Goal: Find specific fact: Find contact information

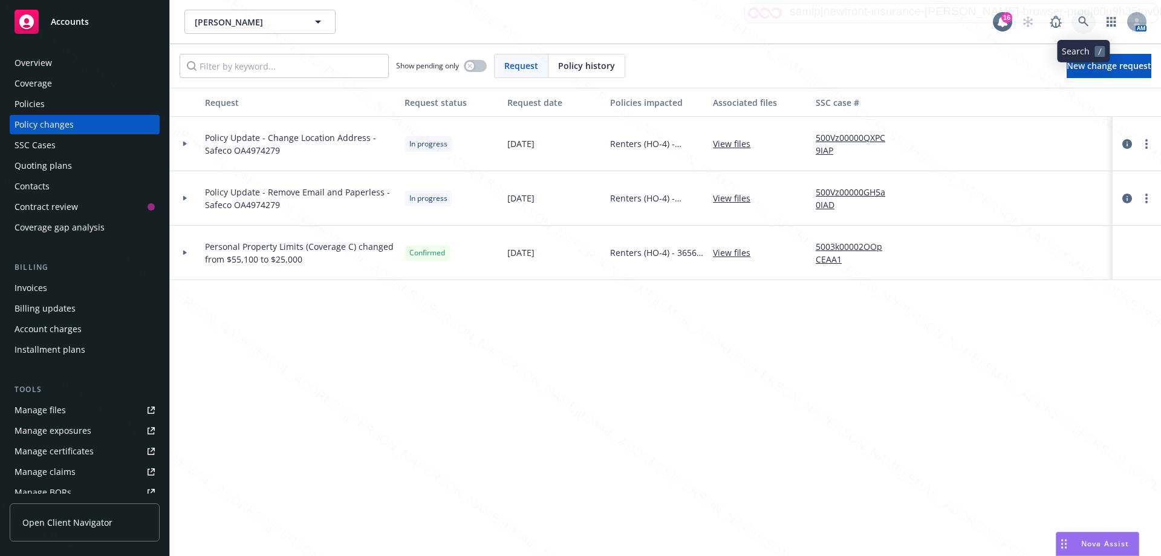
click at [1083, 19] on icon at bounding box center [1083, 21] width 11 height 11
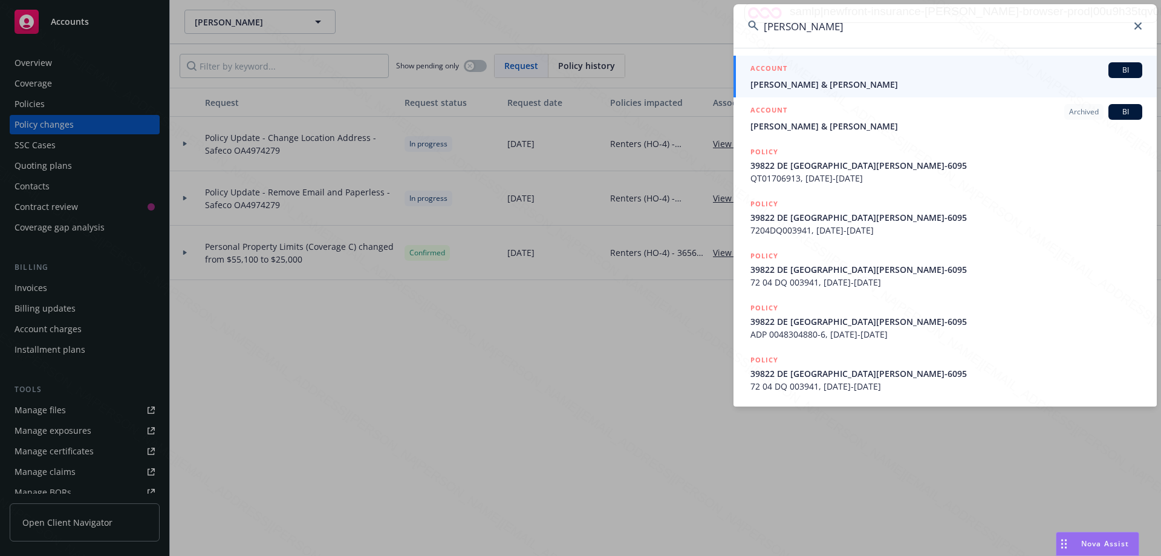
type input "[PERSON_NAME]"
click at [840, 86] on span "[PERSON_NAME] & [PERSON_NAME]" at bounding box center [947, 84] width 392 height 13
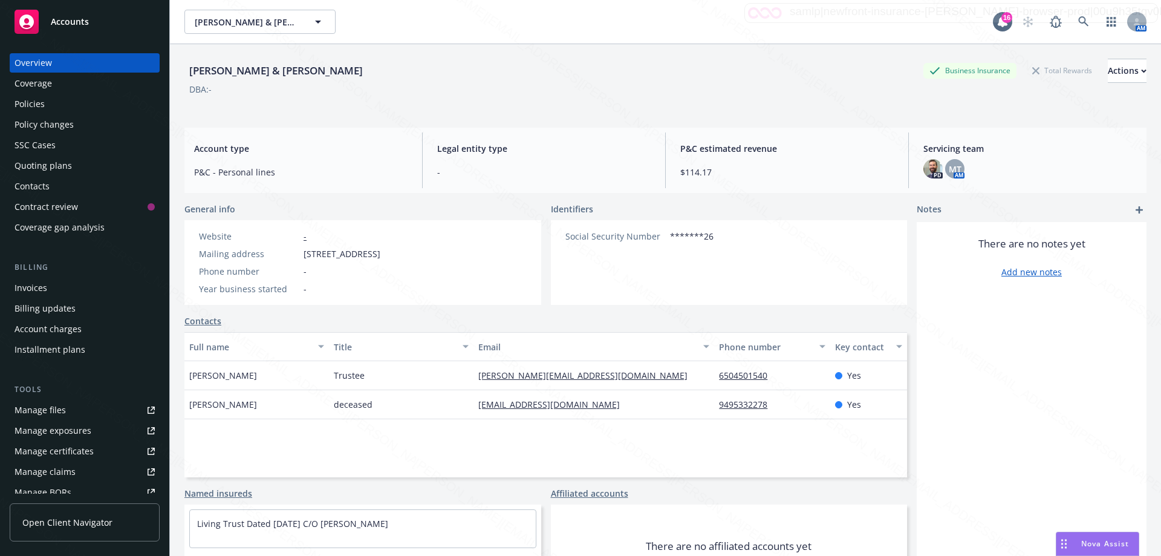
click at [46, 103] on div "Policies" at bounding box center [85, 103] width 140 height 19
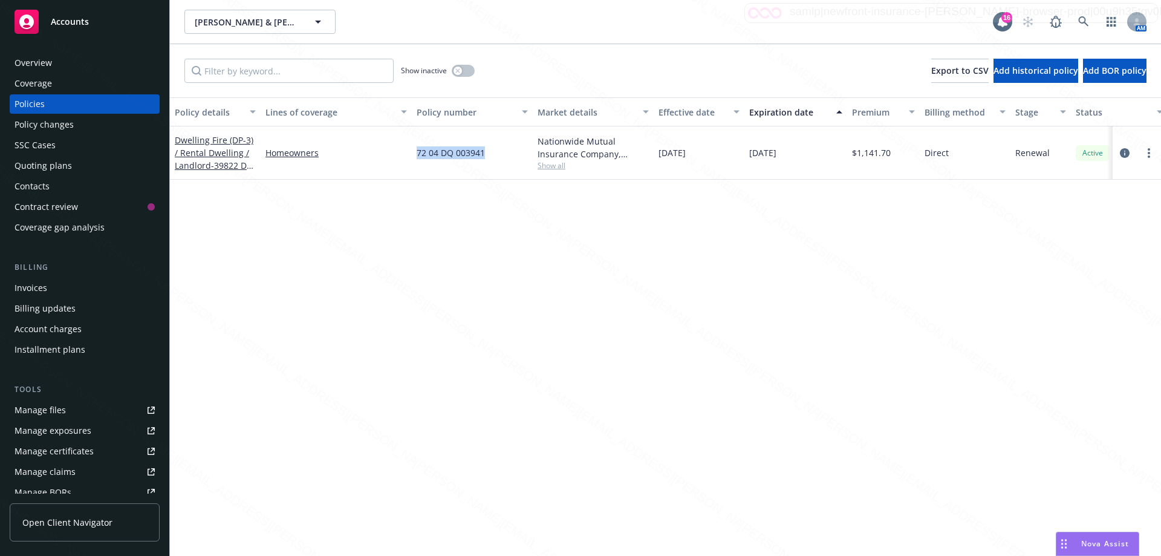
drag, startPoint x: 408, startPoint y: 150, endPoint x: 512, endPoint y: 163, distance: 104.8
click at [512, 163] on div "Dwelling Fire (DP-3) / Rental Dwelling / Landlord - 39822 DE VENDOME CT, [GEOGR…" at bounding box center [753, 152] width 1167 height 53
copy div "72 04 DQ 003941"
click at [1083, 24] on icon at bounding box center [1083, 21] width 11 height 11
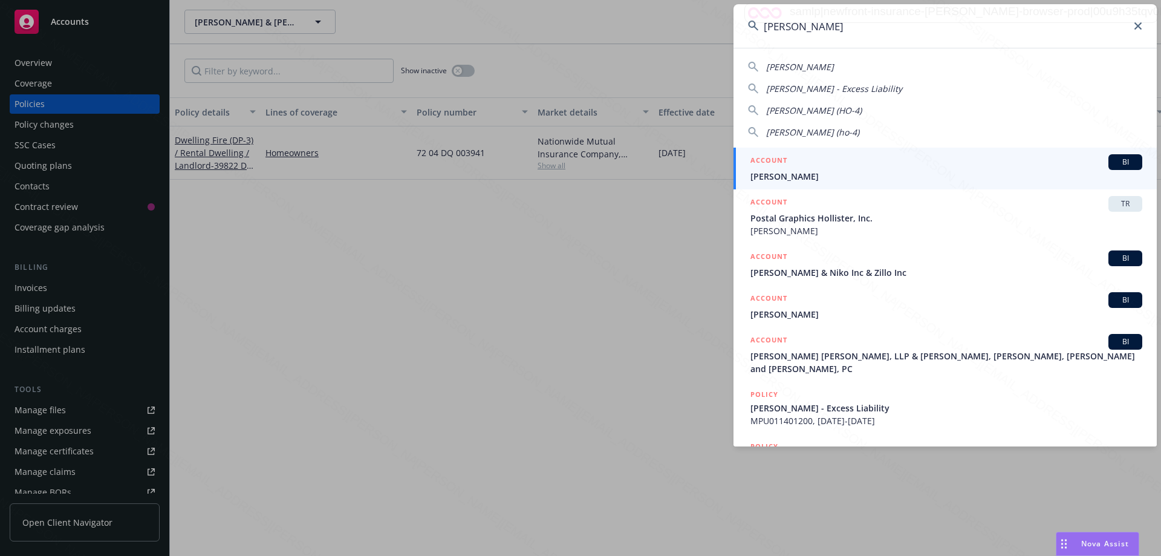
type input "[PERSON_NAME]"
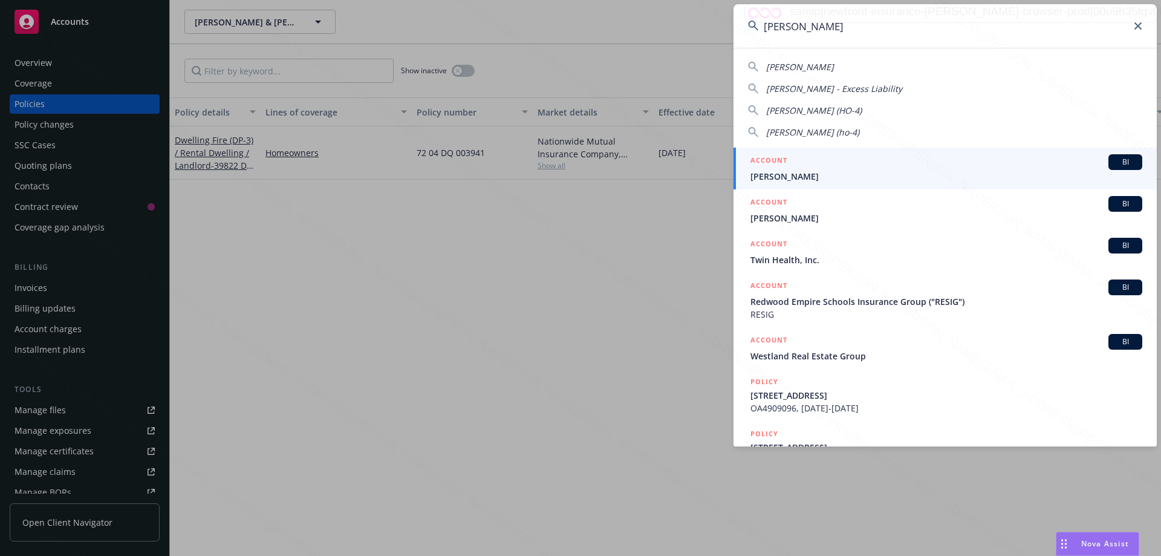
click at [798, 174] on span "[PERSON_NAME]" at bounding box center [947, 176] width 392 height 13
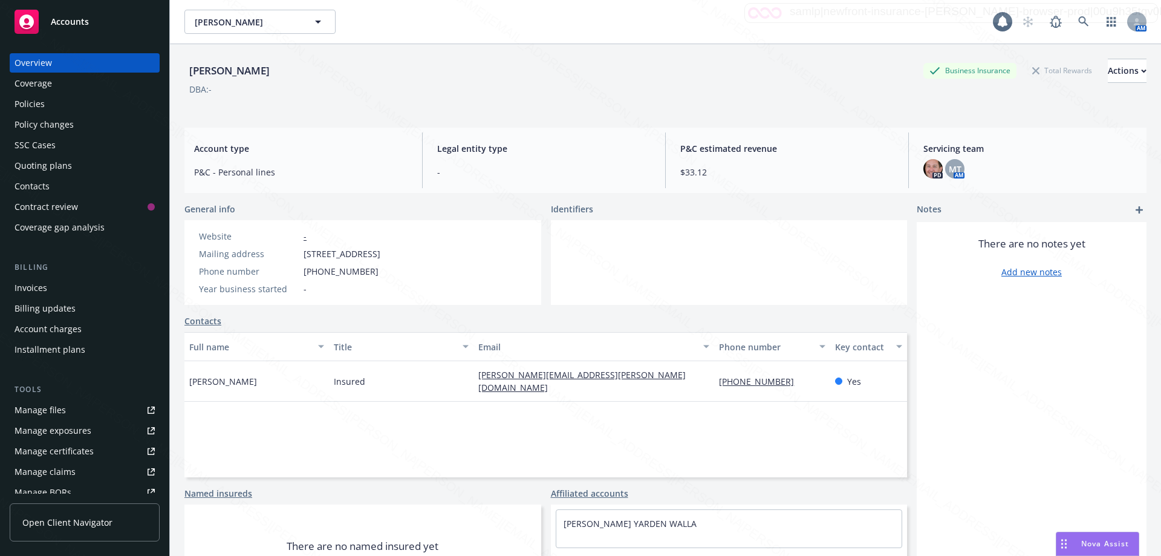
click at [48, 102] on div "Policies" at bounding box center [85, 103] width 140 height 19
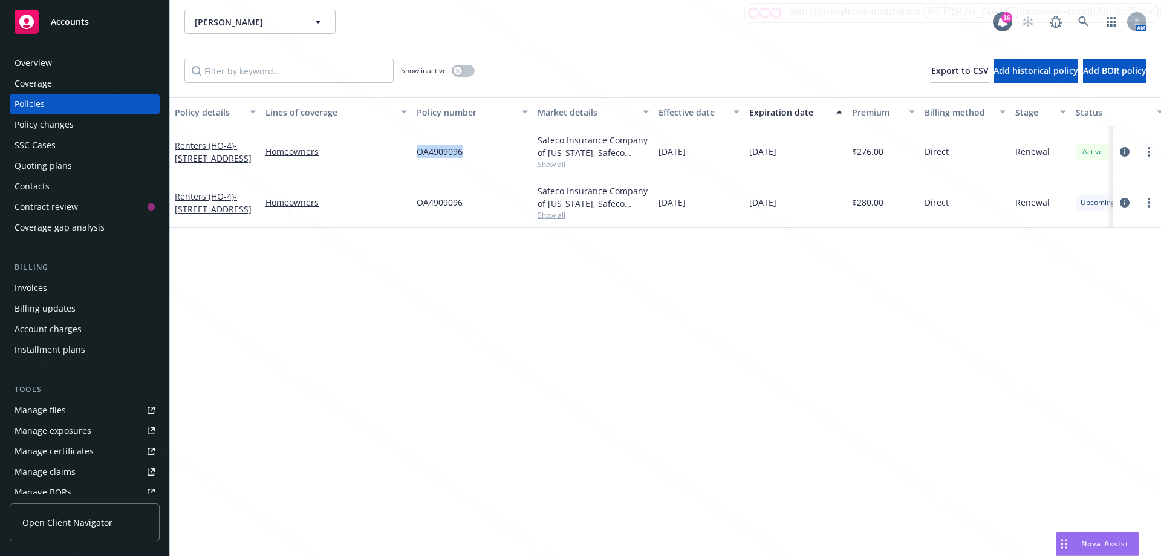
drag, startPoint x: 409, startPoint y: 151, endPoint x: 510, endPoint y: 161, distance: 102.1
click at [510, 161] on div "Renters (HO-4) - [STREET_ADDRESS] Homeowners OA4909096 Safeco Insurance Company…" at bounding box center [753, 151] width 1167 height 51
copy div "OA4909096"
click at [1087, 24] on icon at bounding box center [1083, 21] width 11 height 11
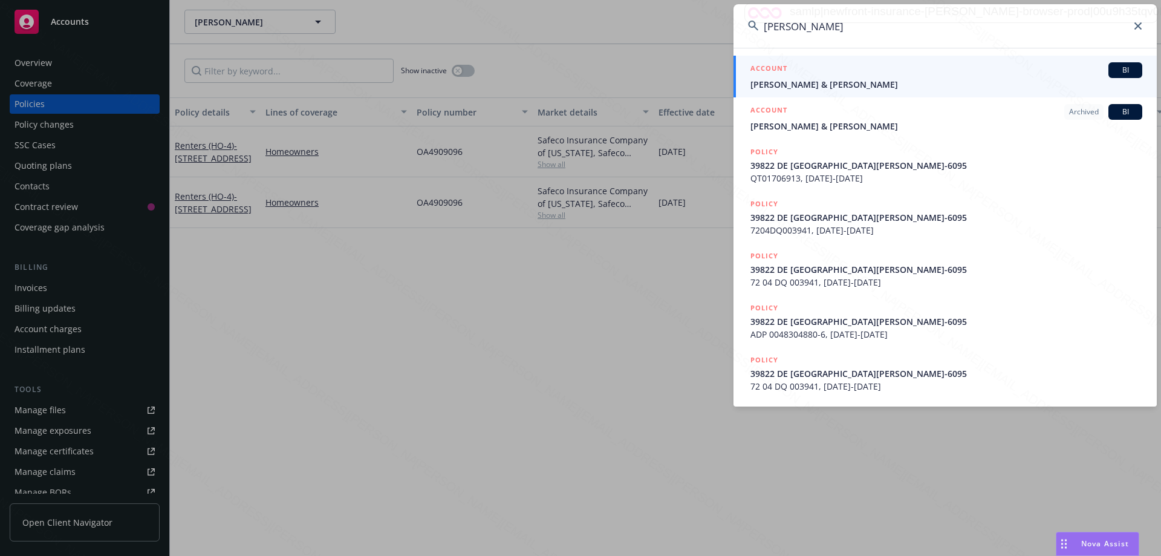
type input "[PERSON_NAME]"
click at [851, 79] on span "[PERSON_NAME] & [PERSON_NAME]" at bounding box center [947, 84] width 392 height 13
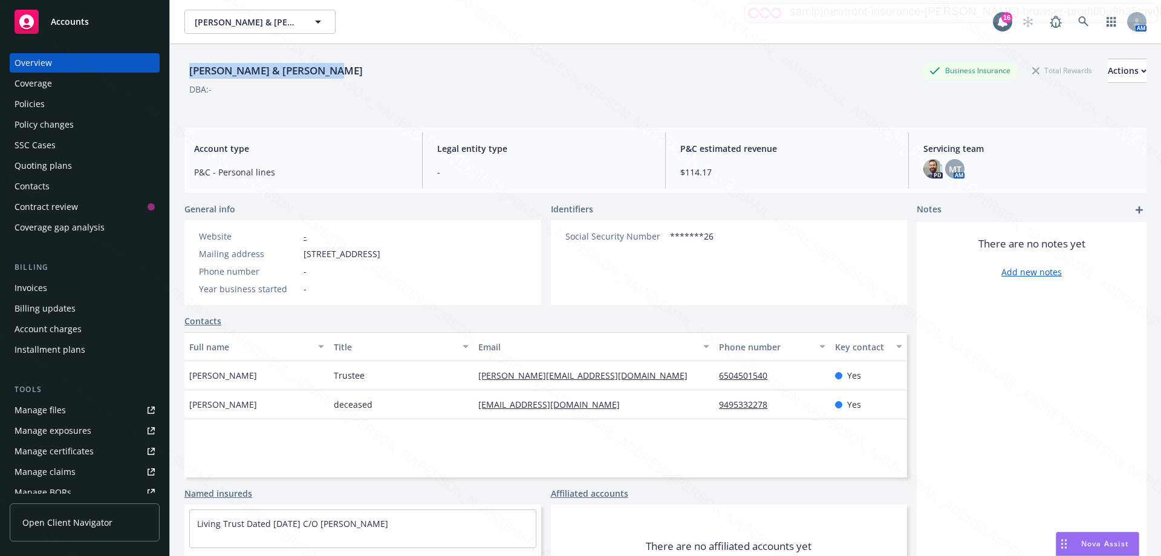
drag, startPoint x: 303, startPoint y: 76, endPoint x: 195, endPoint y: 65, distance: 108.1
click at [192, 66] on div "[PERSON_NAME] & [PERSON_NAME]" at bounding box center [275, 71] width 183 height 16
copy div "rtley, [PERSON_NAME] & [PERSON_NAME]"
click at [50, 105] on div "Policies" at bounding box center [85, 103] width 140 height 19
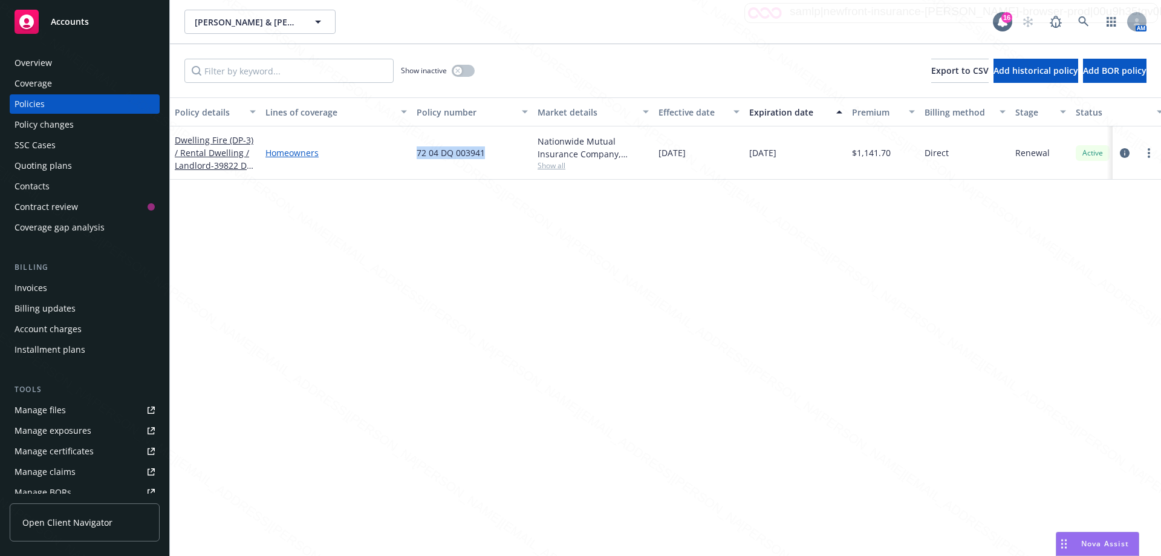
drag, startPoint x: 484, startPoint y: 152, endPoint x: 405, endPoint y: 149, distance: 79.9
click at [405, 149] on div "Dwelling Fire (DP-3) / Rental Dwelling / Landlord - 39822 DE VENDOME CT, [GEOGR…" at bounding box center [753, 152] width 1167 height 53
copy div "72 04 DQ 003941"
click at [1084, 24] on icon at bounding box center [1083, 21] width 11 height 11
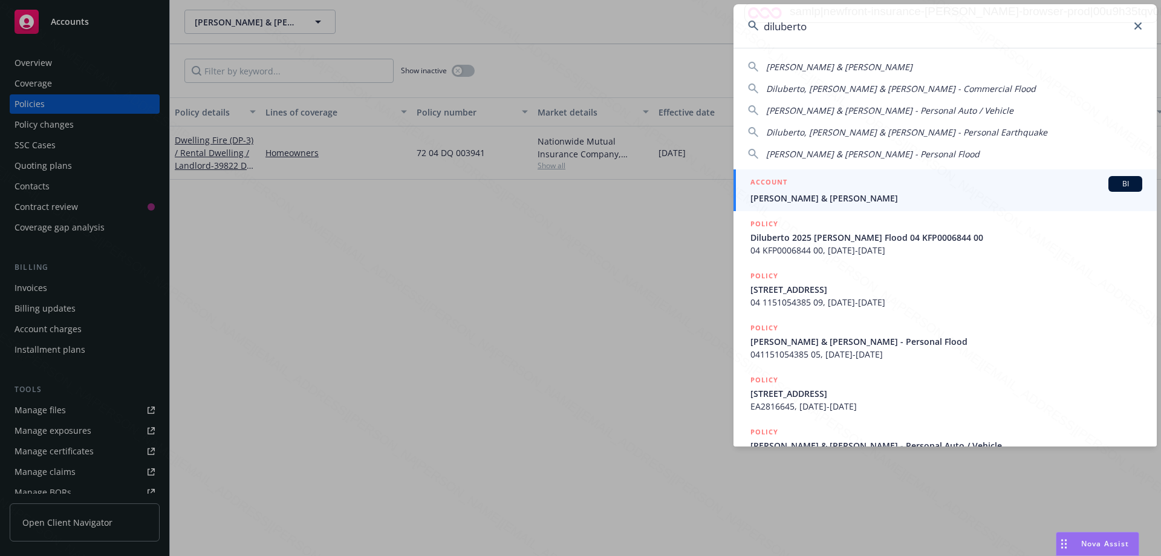
type input "diluberto"
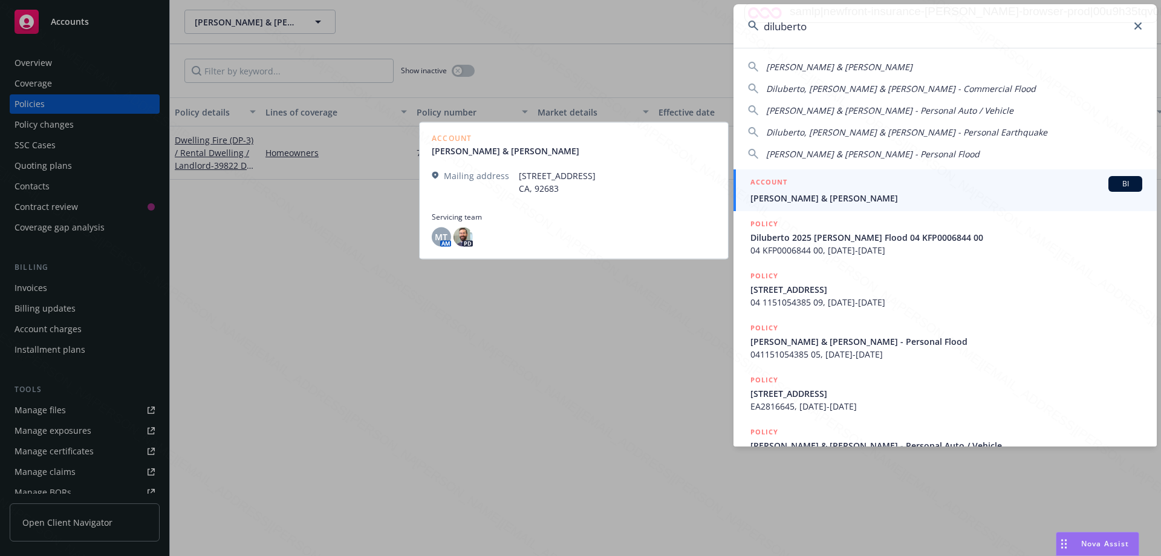
click at [837, 201] on span "[PERSON_NAME] & [PERSON_NAME]" at bounding box center [947, 198] width 392 height 13
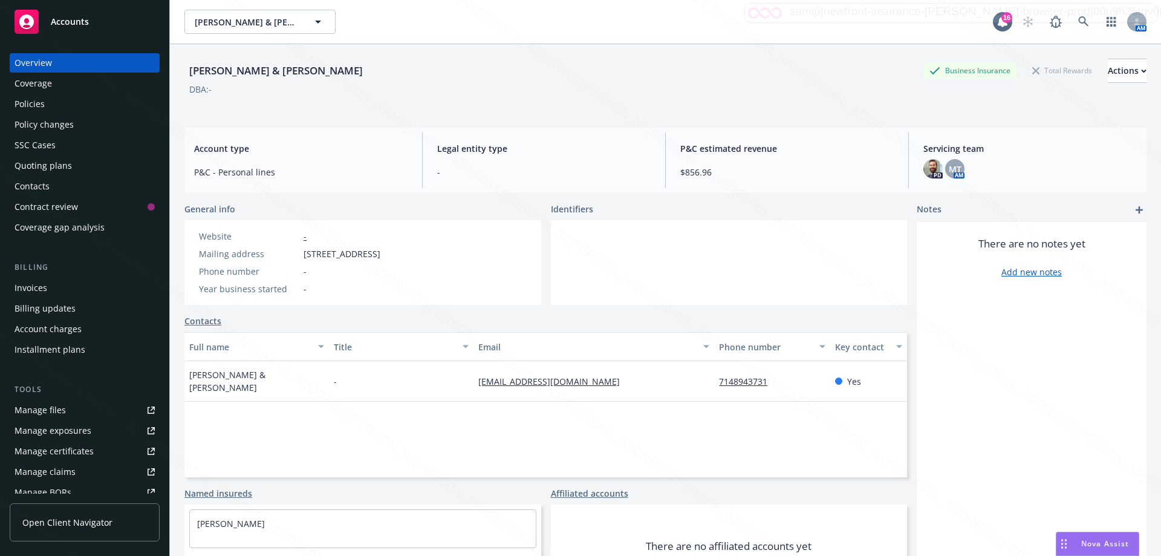
click at [40, 109] on div "Policies" at bounding box center [30, 103] width 30 height 19
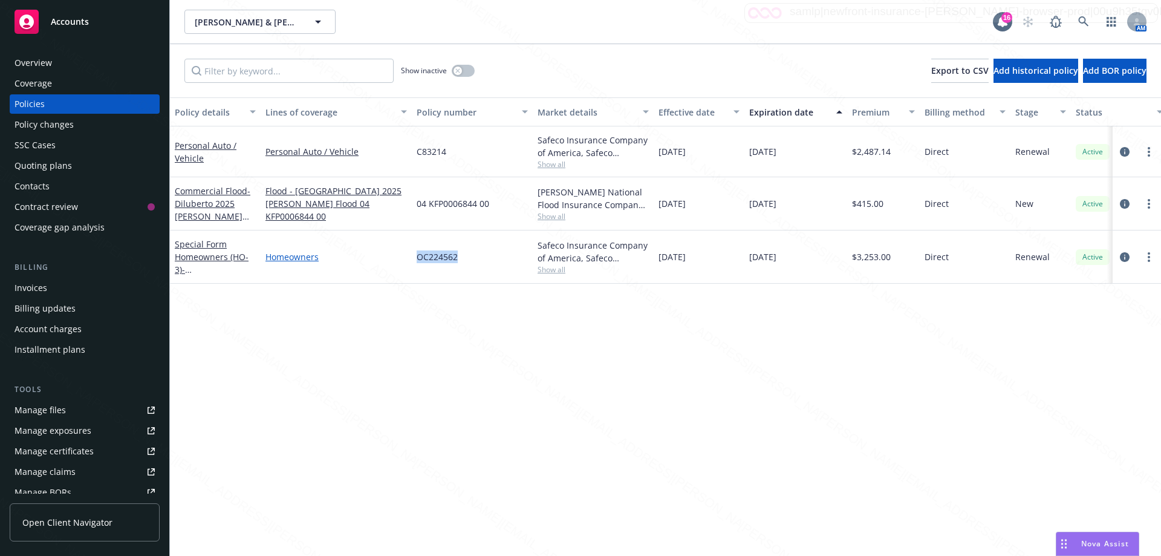
drag, startPoint x: 479, startPoint y: 262, endPoint x: 371, endPoint y: 253, distance: 108.0
click at [371, 253] on div "Special Form Homeowners (HO-3) - [STREET_ADDRESS] Homeowners OC224562 Safeco In…" at bounding box center [753, 256] width 1167 height 53
copy div "OC224562"
click at [61, 62] on div "Overview" at bounding box center [85, 62] width 140 height 19
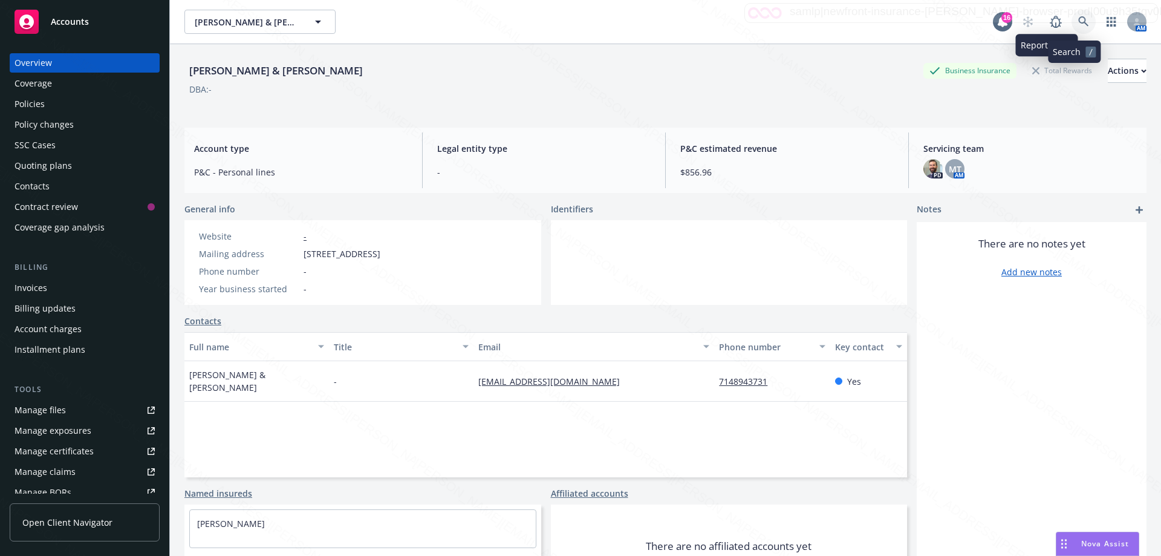
click at [1072, 22] on link at bounding box center [1084, 22] width 24 height 24
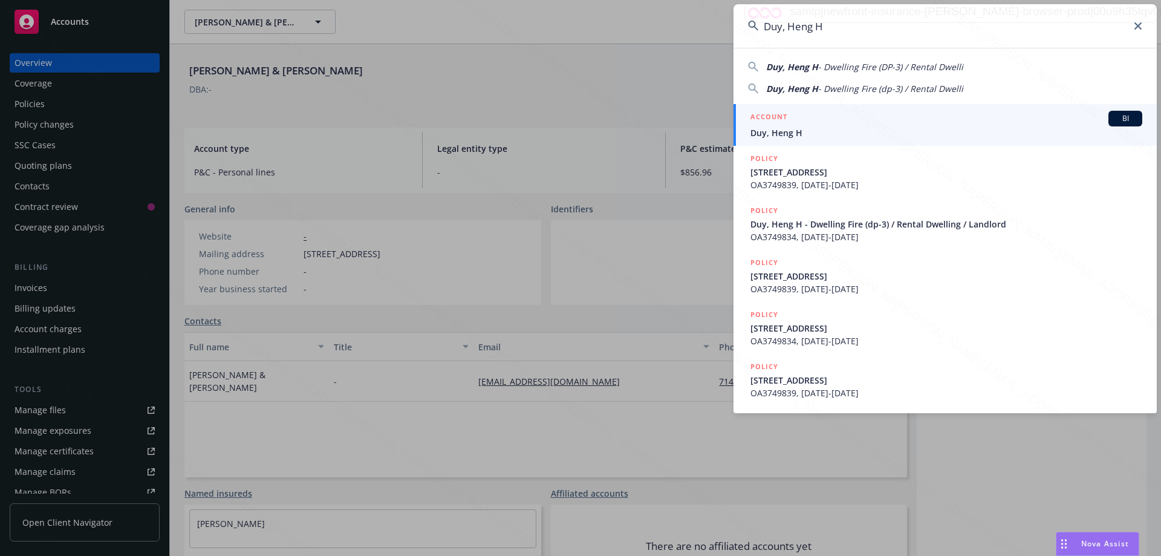
type input "Duy, Heng H"
click at [777, 131] on span "Duy, Heng H" at bounding box center [947, 132] width 392 height 13
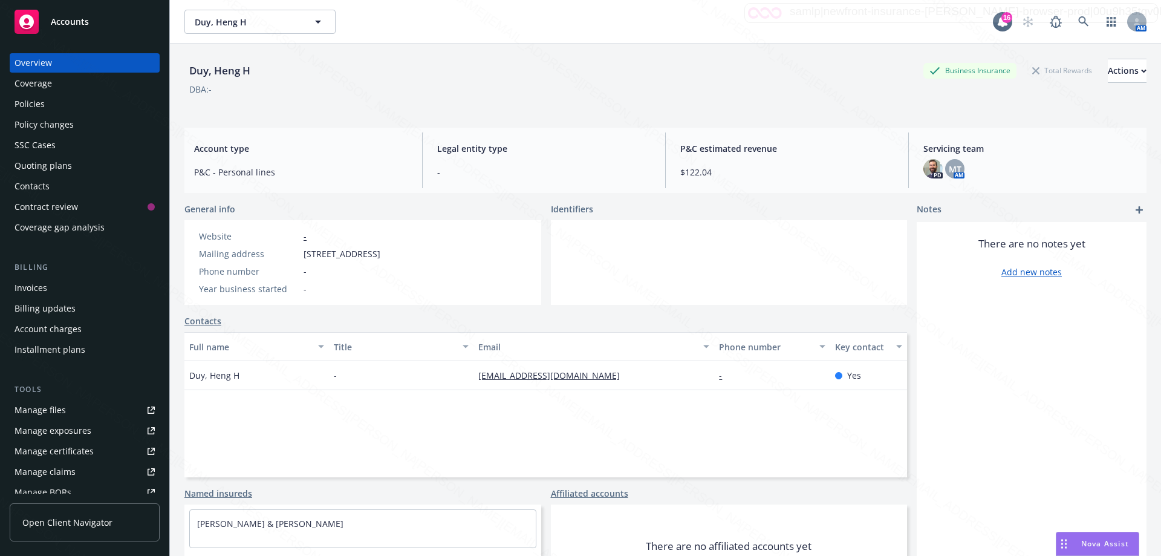
click at [33, 103] on div "Policies" at bounding box center [30, 103] width 30 height 19
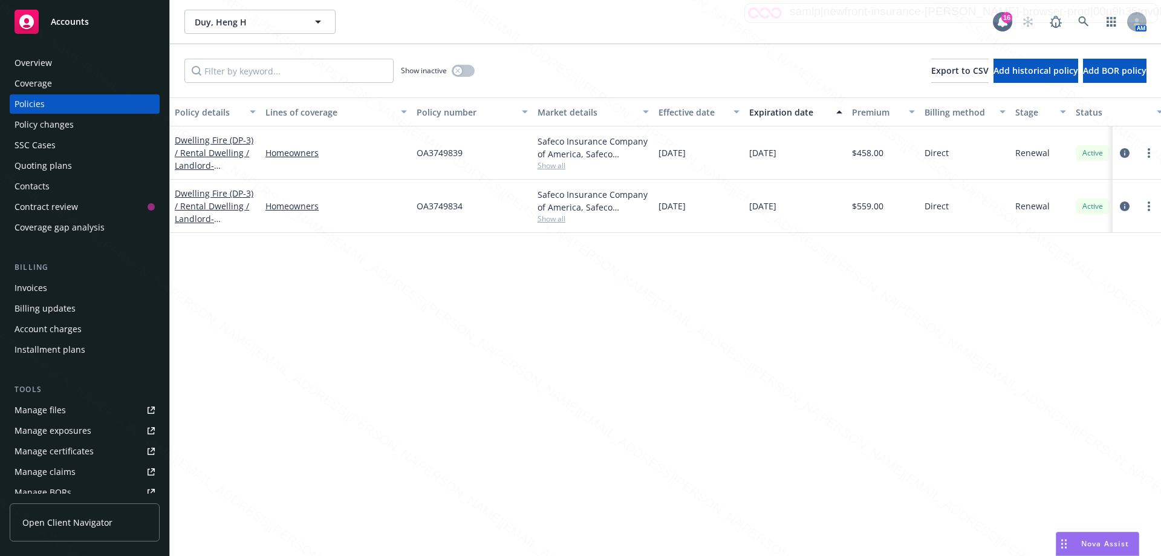
click at [48, 62] on div "Overview" at bounding box center [33, 62] width 37 height 19
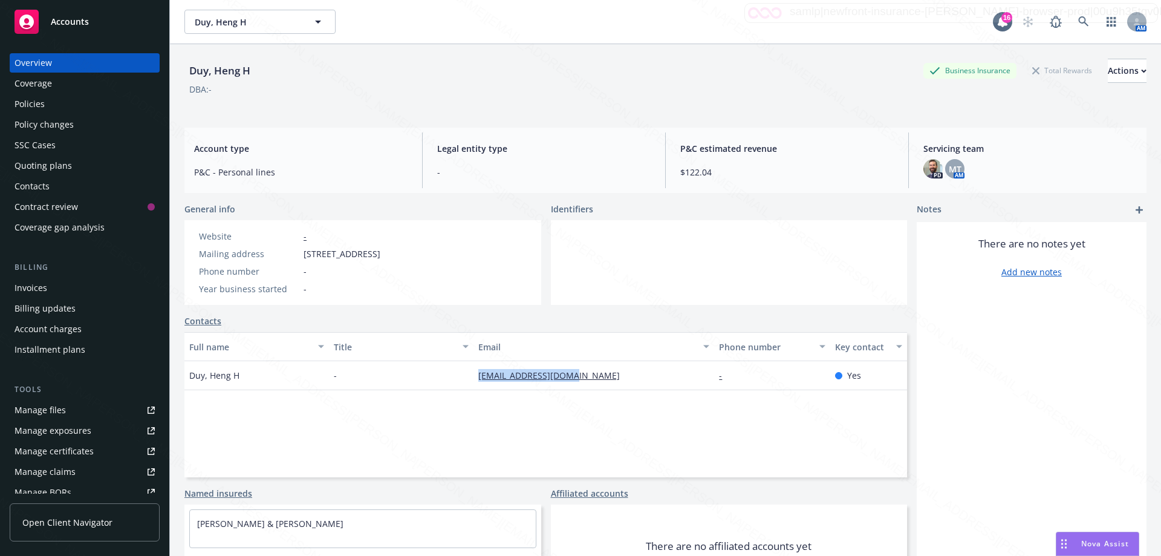
drag, startPoint x: 463, startPoint y: 374, endPoint x: 614, endPoint y: 383, distance: 152.1
click at [613, 383] on div "Duy, Heng H - [EMAIL_ADDRESS][DOMAIN_NAME] - Yes" at bounding box center [545, 375] width 723 height 29
copy div "[EMAIL_ADDRESS][DOMAIN_NAME]"
